Goal: Find specific page/section: Find specific page/section

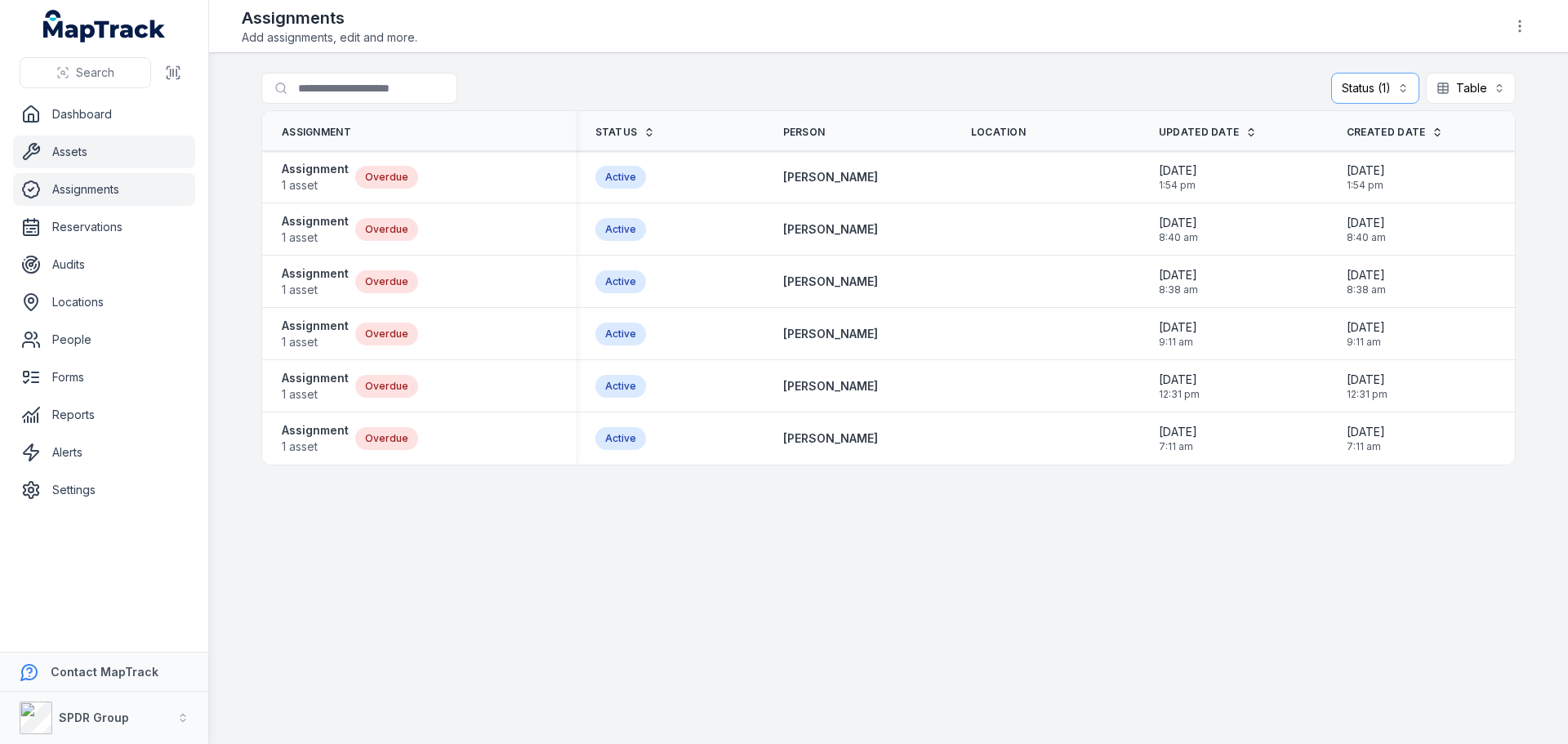
click at [54, 155] on link "Assets" at bounding box center [104, 151] width 182 height 33
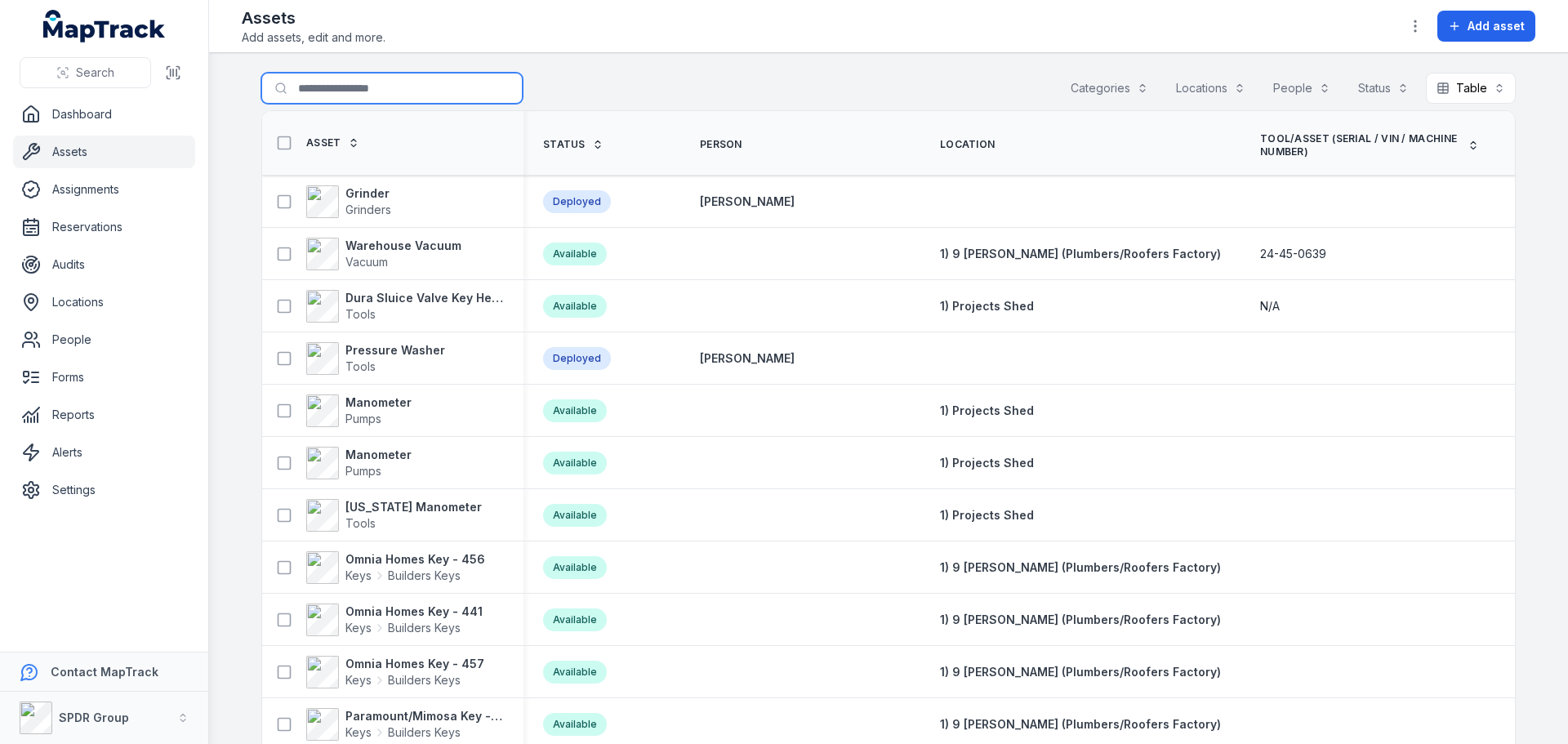
click at [317, 87] on input "Search for assets" at bounding box center [392, 88] width 261 height 31
type input "***"
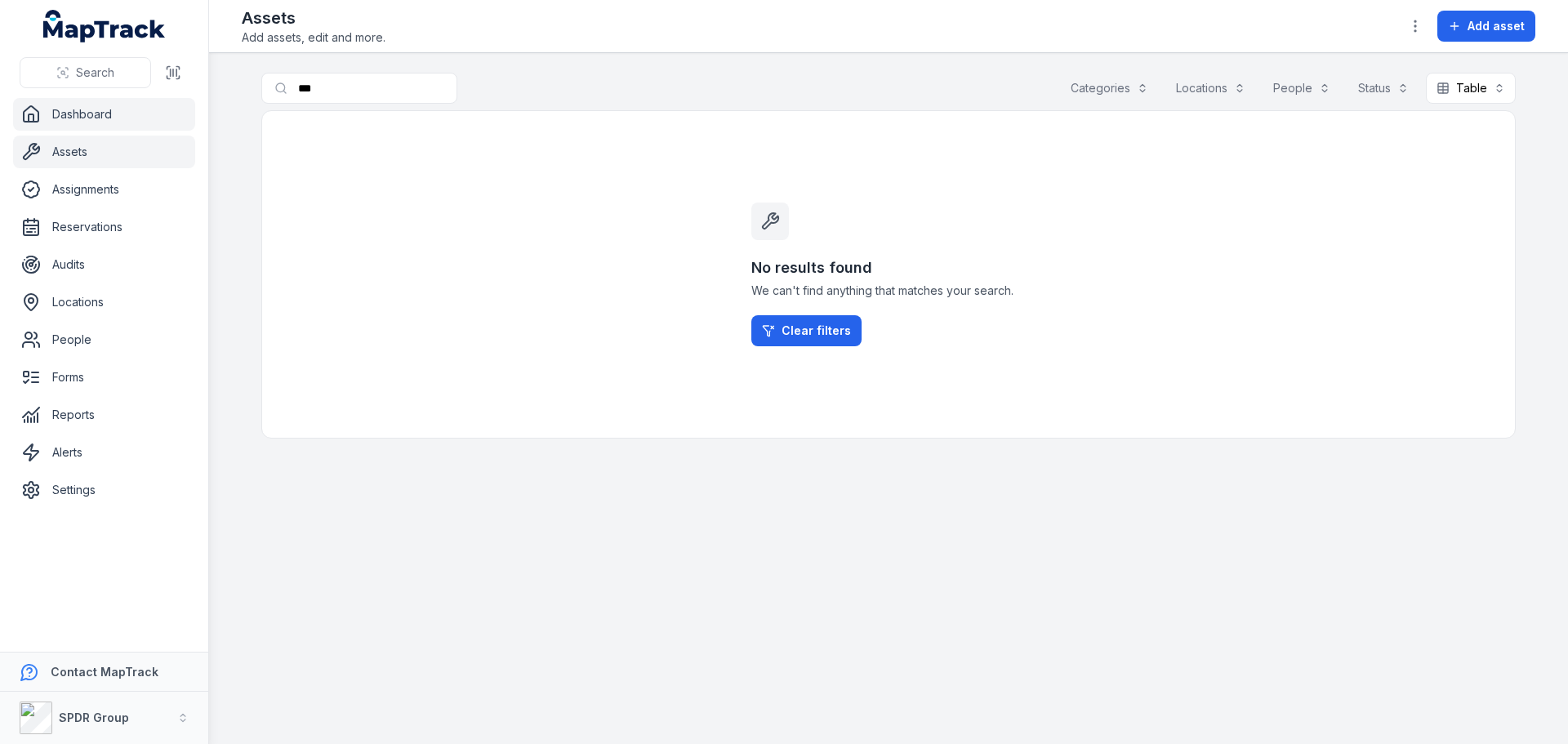
click at [88, 113] on link "Dashboard" at bounding box center [104, 114] width 182 height 33
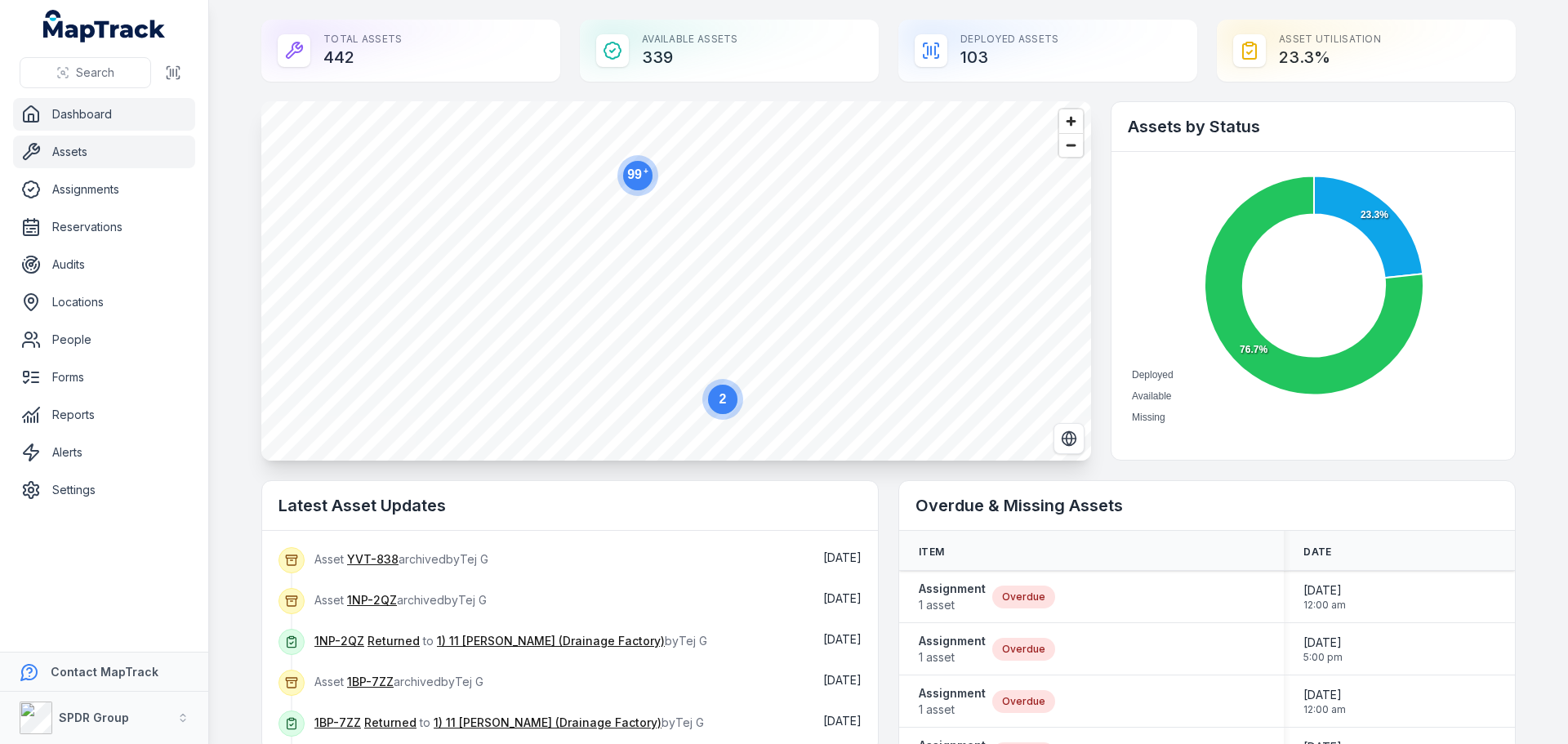
click at [60, 150] on link "Assets" at bounding box center [104, 151] width 182 height 33
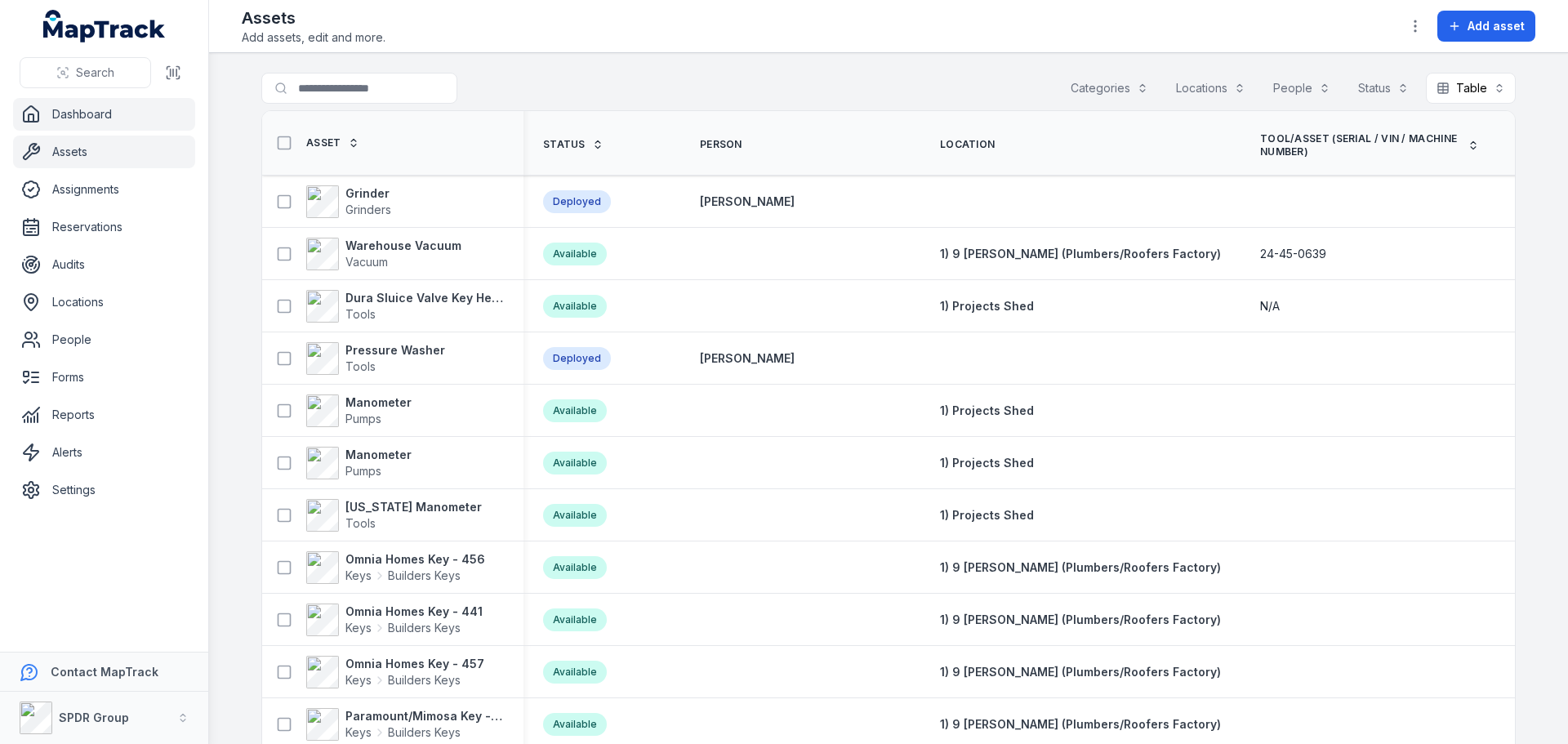
click at [67, 123] on link "Dashboard" at bounding box center [104, 114] width 182 height 33
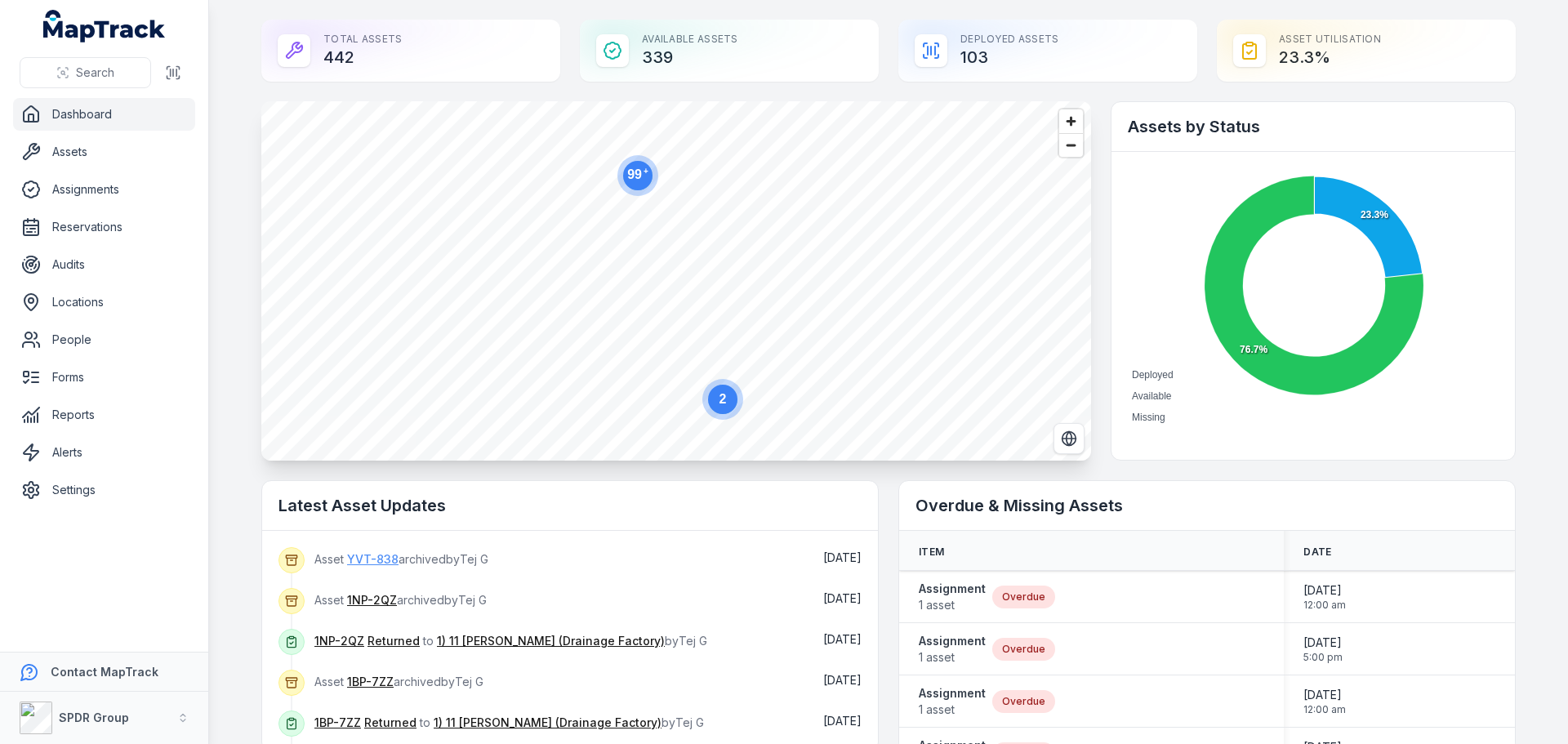
click at [354, 554] on link "YVT-838" at bounding box center [373, 560] width 52 height 16
